Goal: Information Seeking & Learning: Learn about a topic

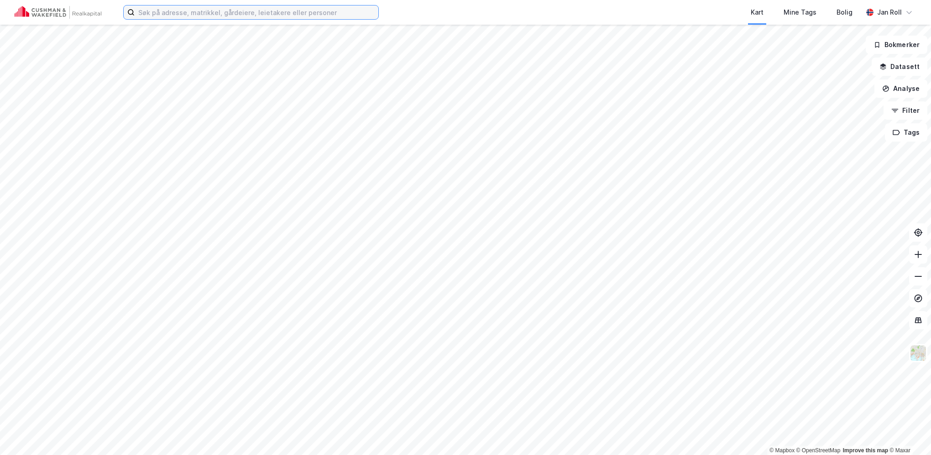
click at [281, 12] on input at bounding box center [257, 12] width 244 height 14
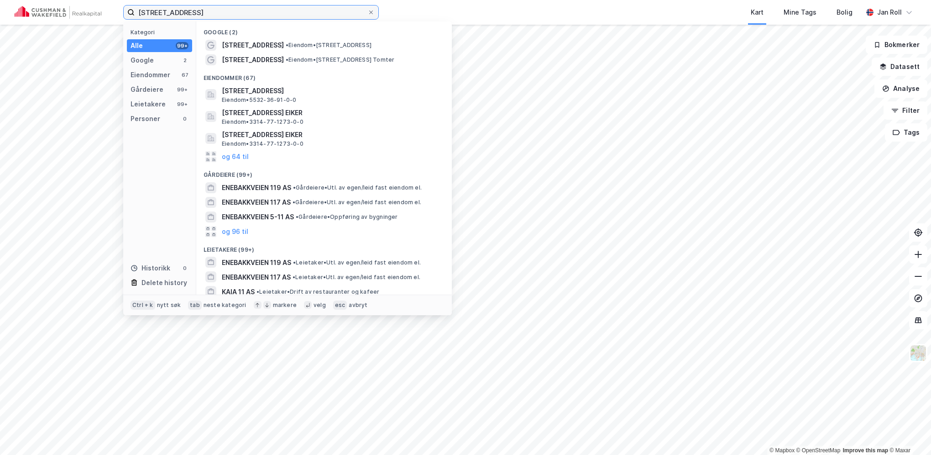
type input "[STREET_ADDRESS]"
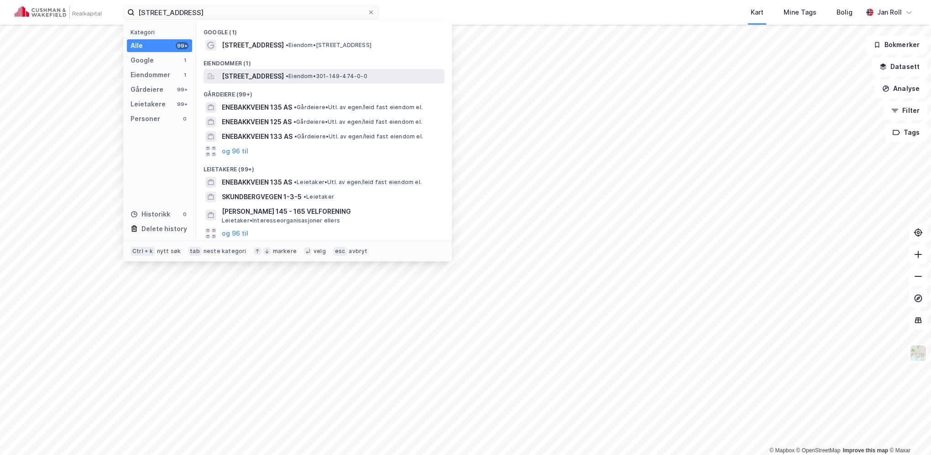
click at [284, 79] on span "[STREET_ADDRESS]" at bounding box center [253, 76] width 62 height 11
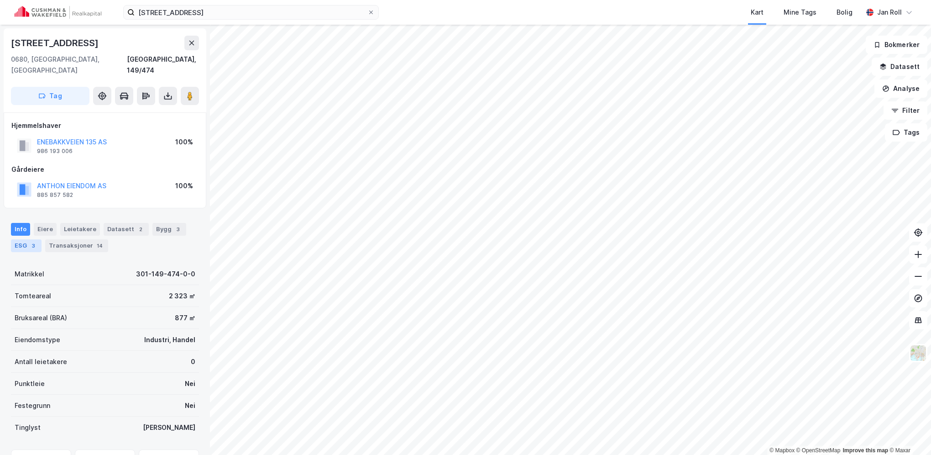
click at [25, 239] on div "ESG 3" at bounding box center [26, 245] width 31 height 13
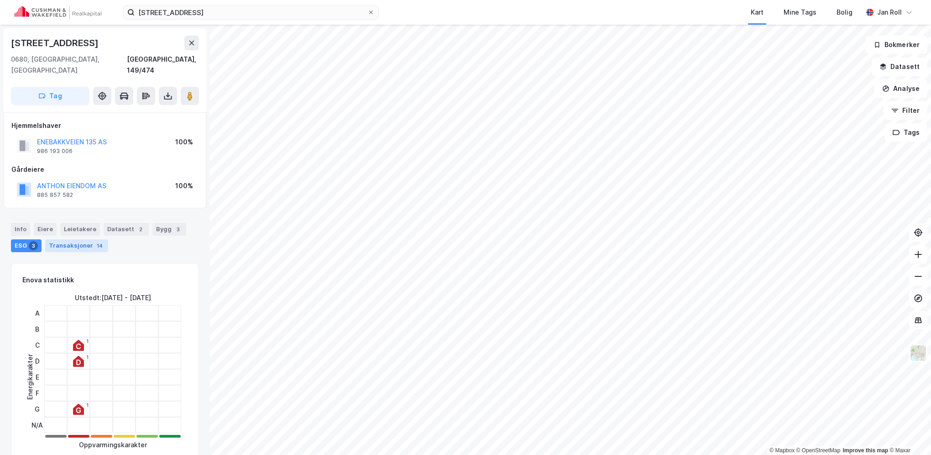
click at [61, 239] on div "Transaksjoner 14" at bounding box center [76, 245] width 63 height 13
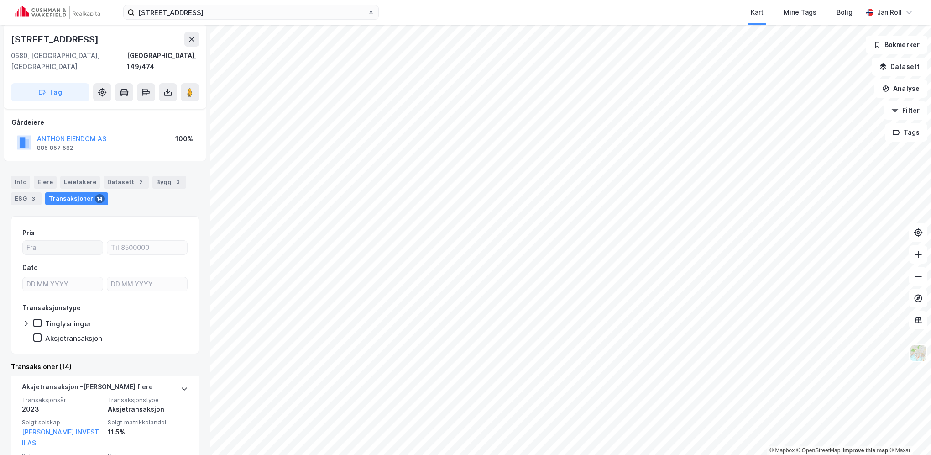
scroll to position [46, 0]
click at [124, 177] on div "Datasett 2" at bounding box center [126, 183] width 45 height 13
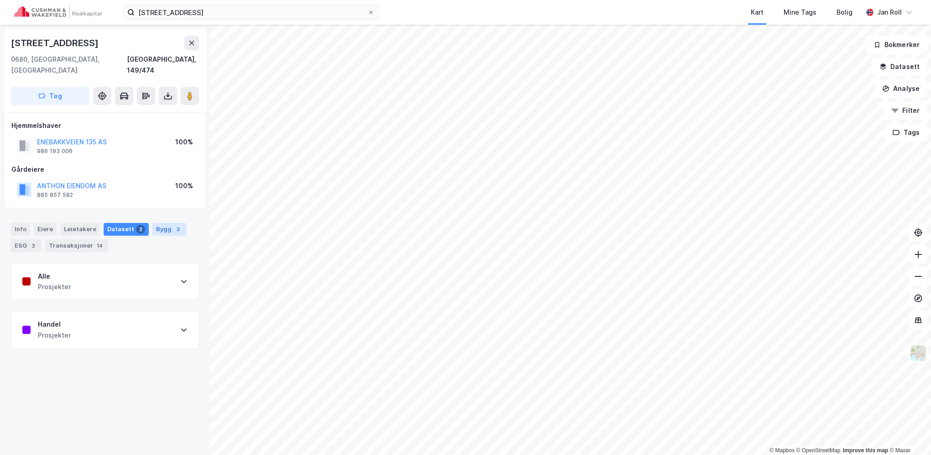
click at [158, 223] on div "Bygg 3" at bounding box center [169, 229] width 34 height 13
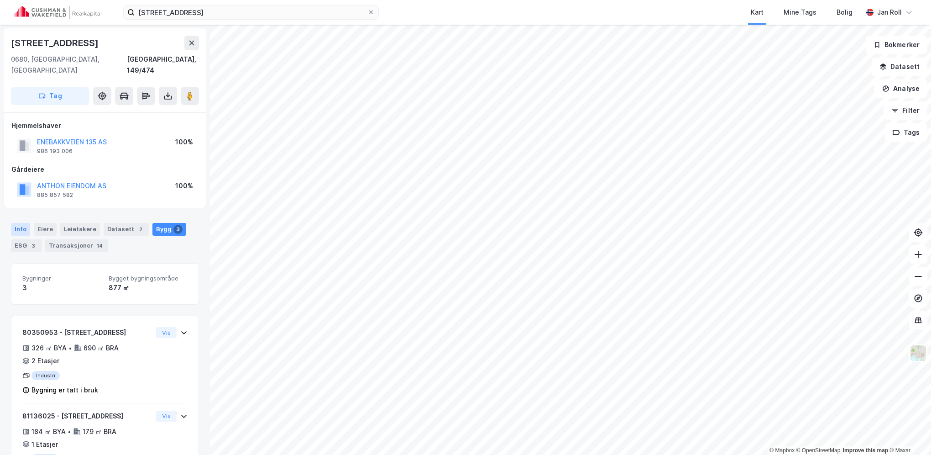
click at [24, 223] on div "Info" at bounding box center [20, 229] width 19 height 13
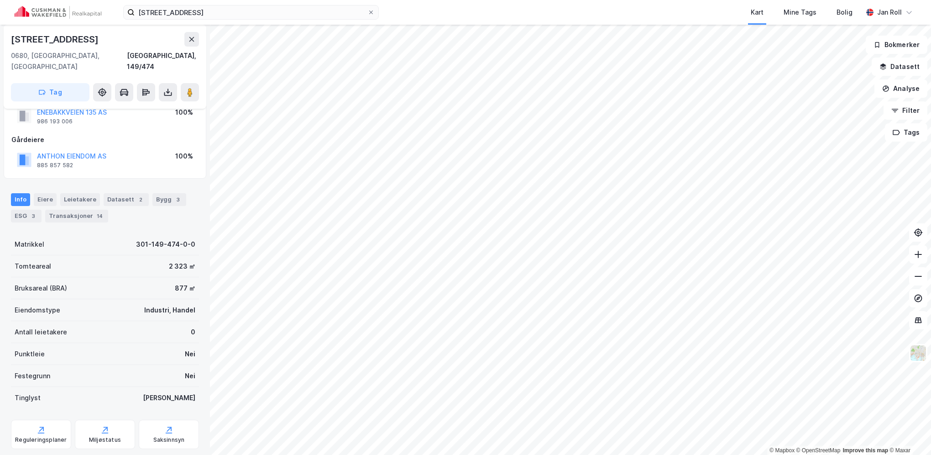
scroll to position [42, 0]
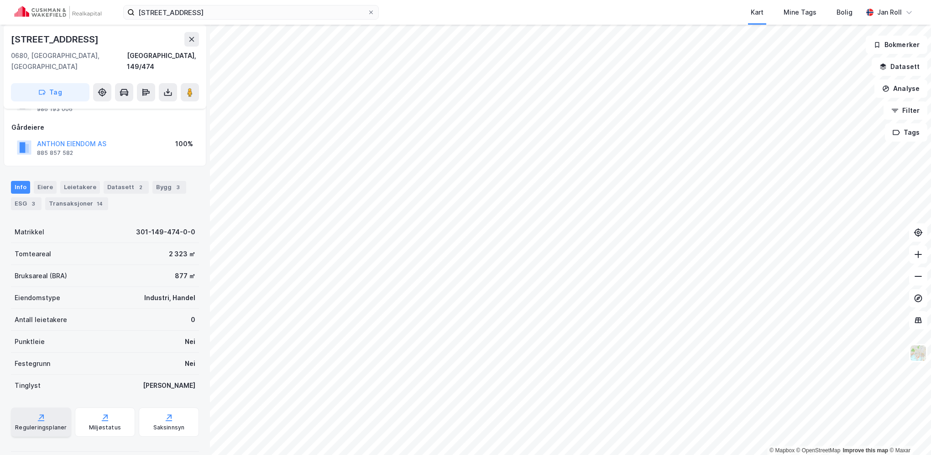
click at [38, 413] on icon at bounding box center [41, 417] width 9 height 9
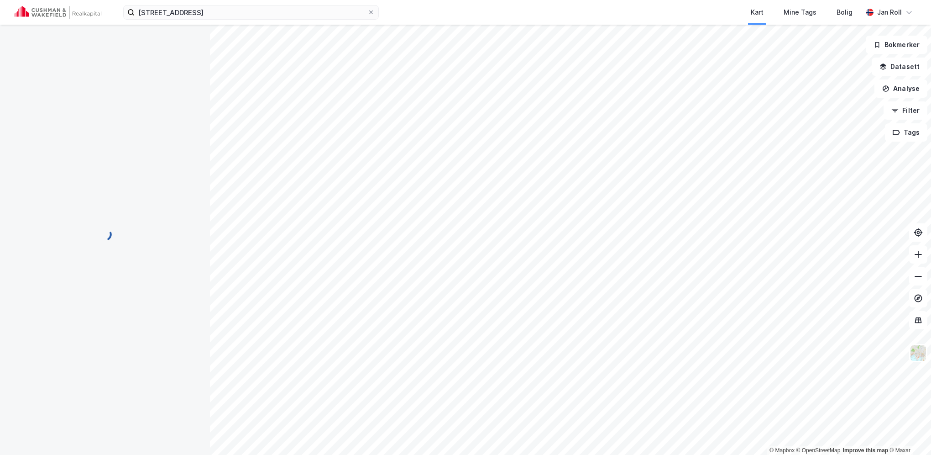
scroll to position [42, 0]
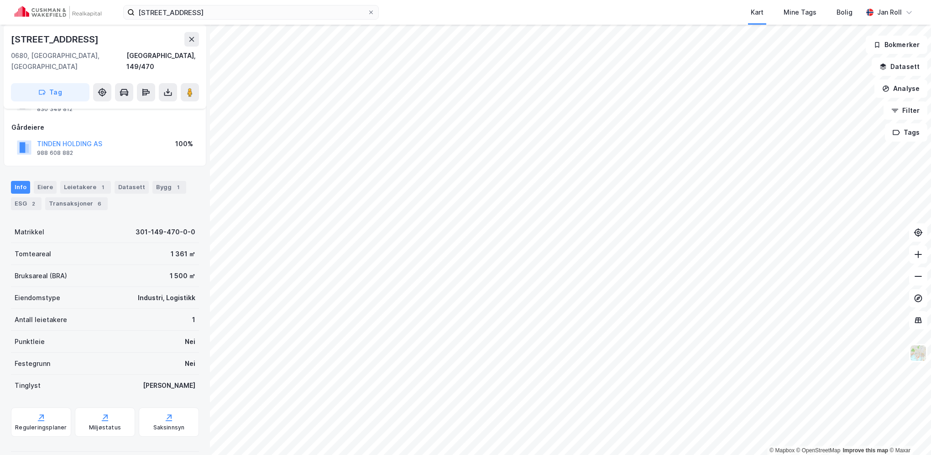
scroll to position [42, 0]
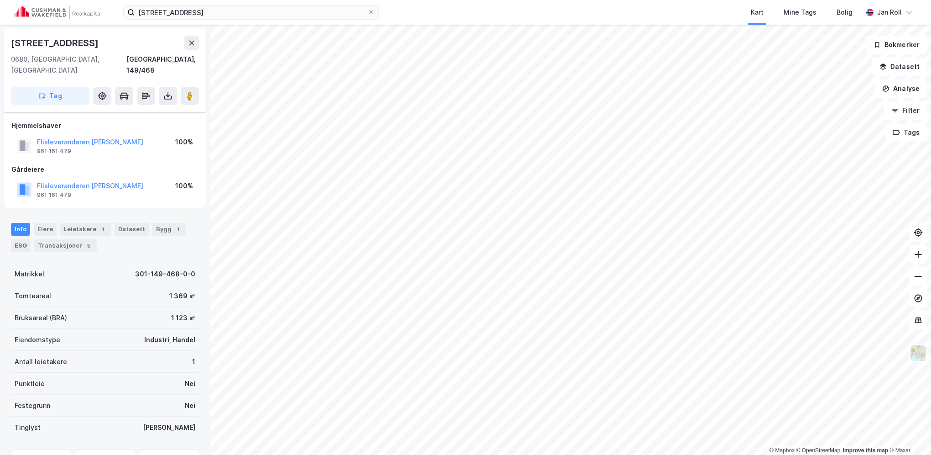
scroll to position [42, 0]
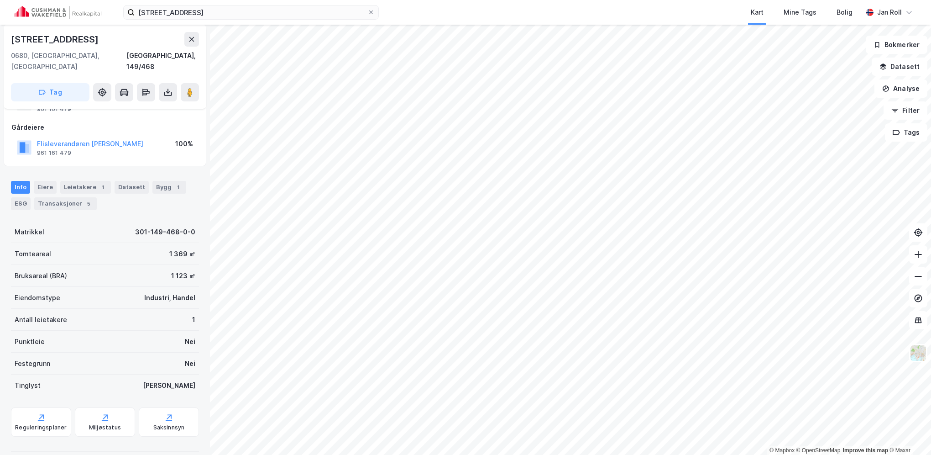
scroll to position [42, 0]
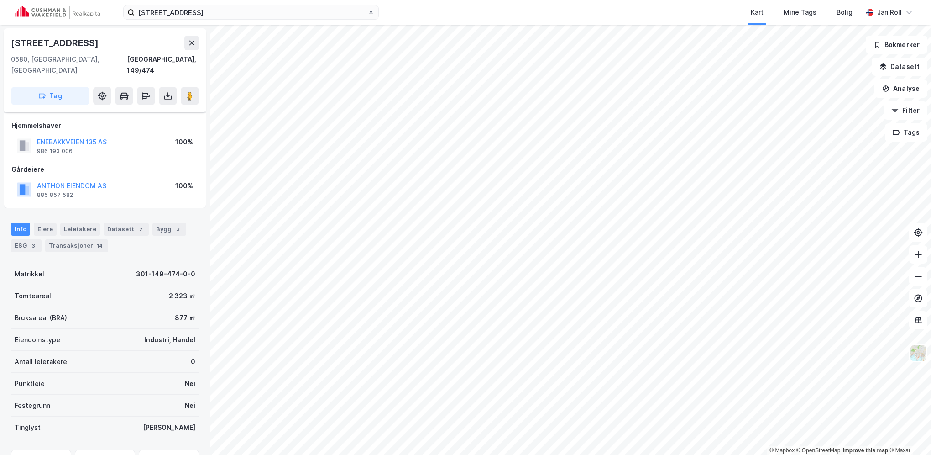
scroll to position [42, 0]
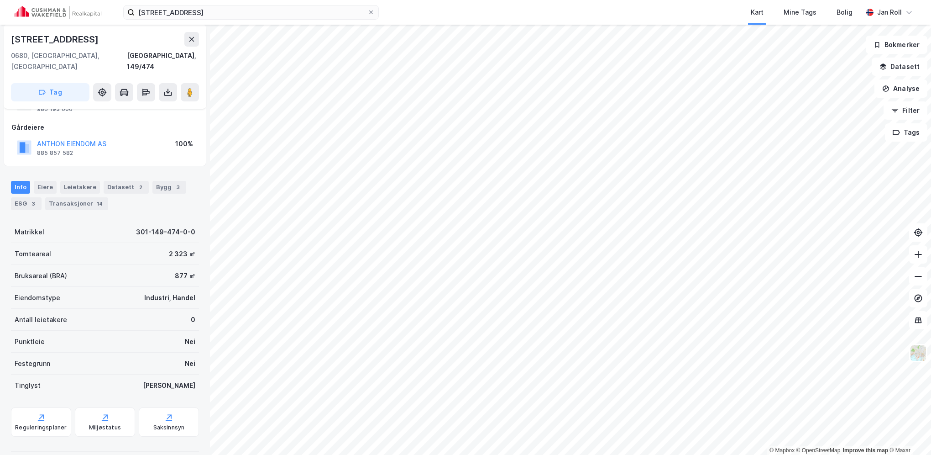
scroll to position [41, 0]
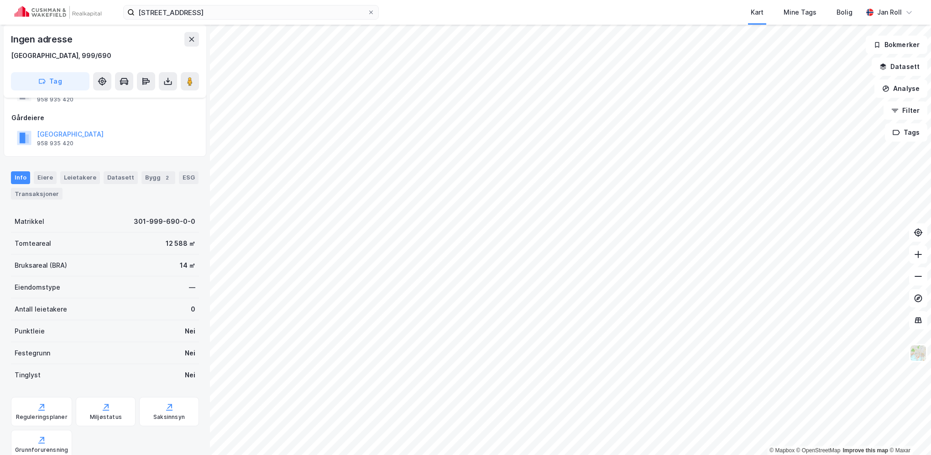
scroll to position [41, 0]
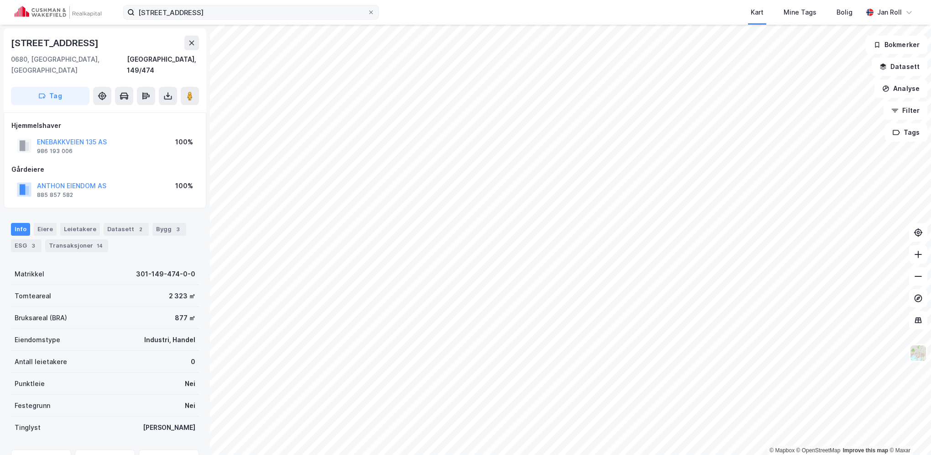
scroll to position [41, 0]
